Goal: Find specific page/section: Find specific page/section

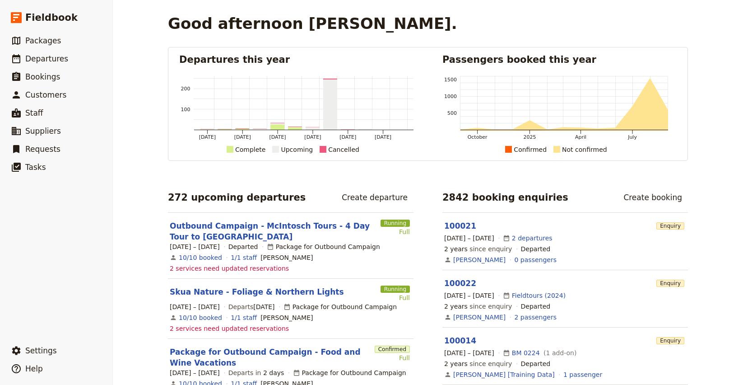
click at [209, 231] on link "Outbound Campaign - McIntosch Tours - 4 Day Tour to [GEOGRAPHIC_DATA]" at bounding box center [273, 231] width 207 height 22
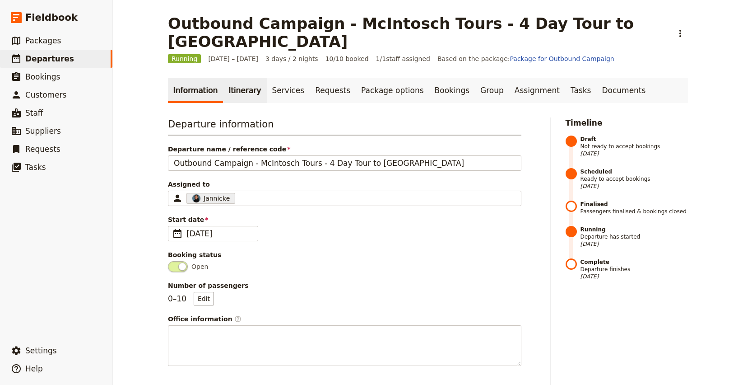
click at [241, 78] on link "Itinerary" at bounding box center [244, 90] width 43 height 25
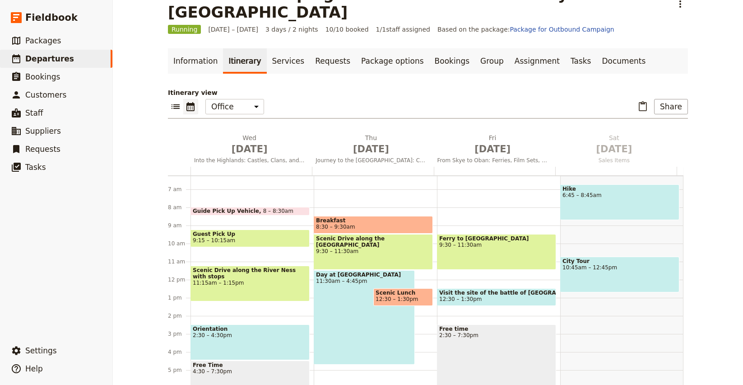
scroll to position [36, 0]
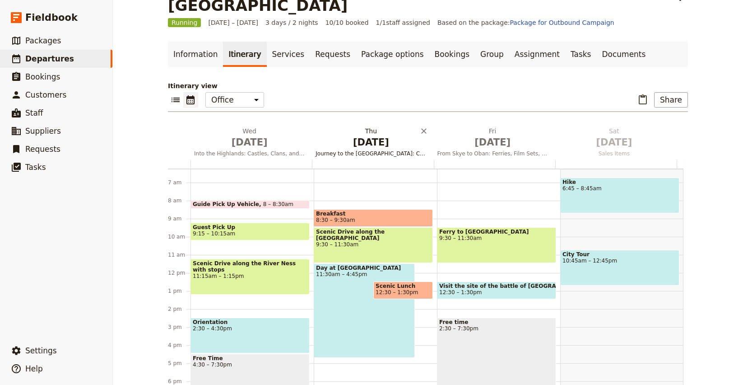
click at [369, 135] on span "[DATE]" at bounding box center [371, 142] width 111 height 14
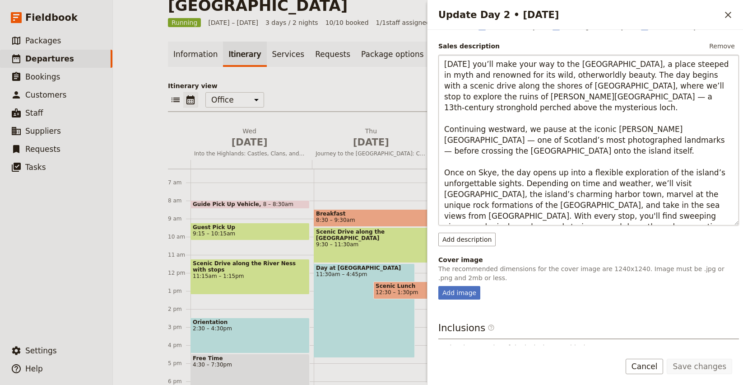
scroll to position [0, 0]
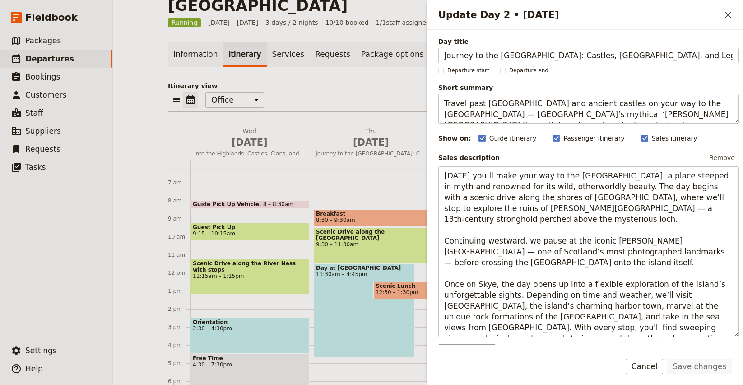
click at [708, 140] on div "Guide itinerary ​ Passenger itinerary ​ Sales itinerary ​" at bounding box center [609, 138] width 261 height 11
